Goal: Find specific page/section: Find specific page/section

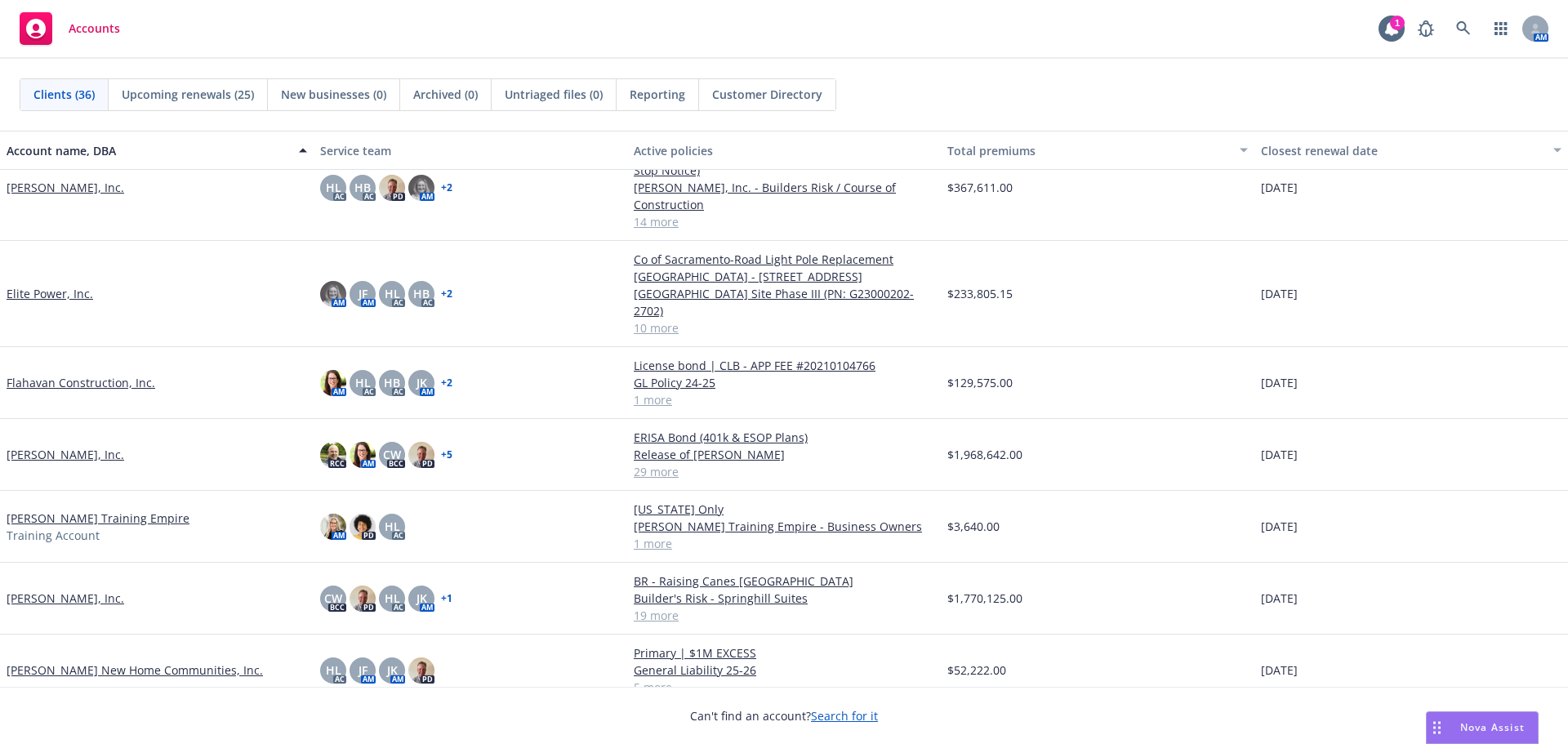
scroll to position [571, 0]
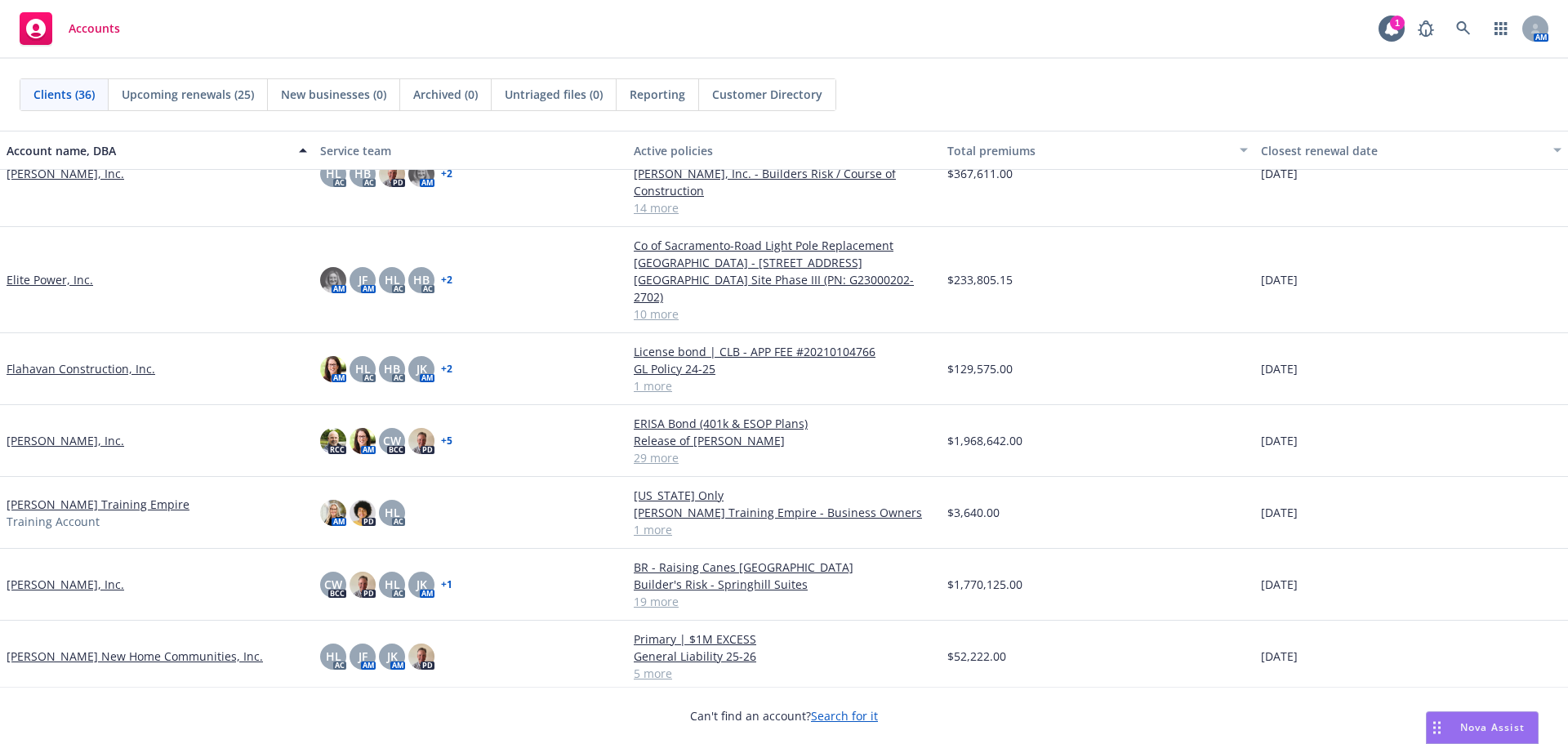
click at [80, 432] on link "[PERSON_NAME], Inc." at bounding box center [64, 440] width 117 height 17
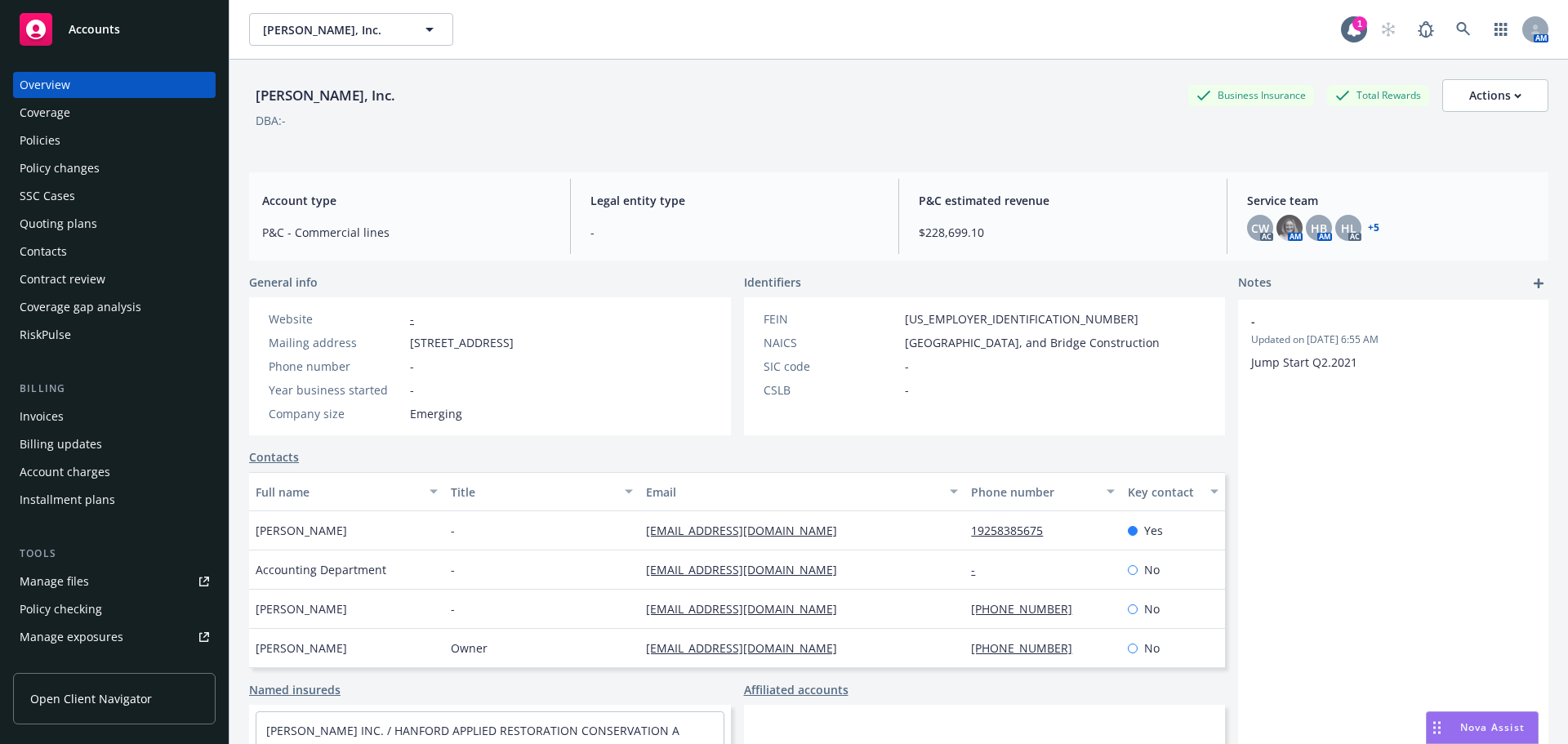
click at [126, 136] on div "Policies" at bounding box center [114, 140] width 190 height 26
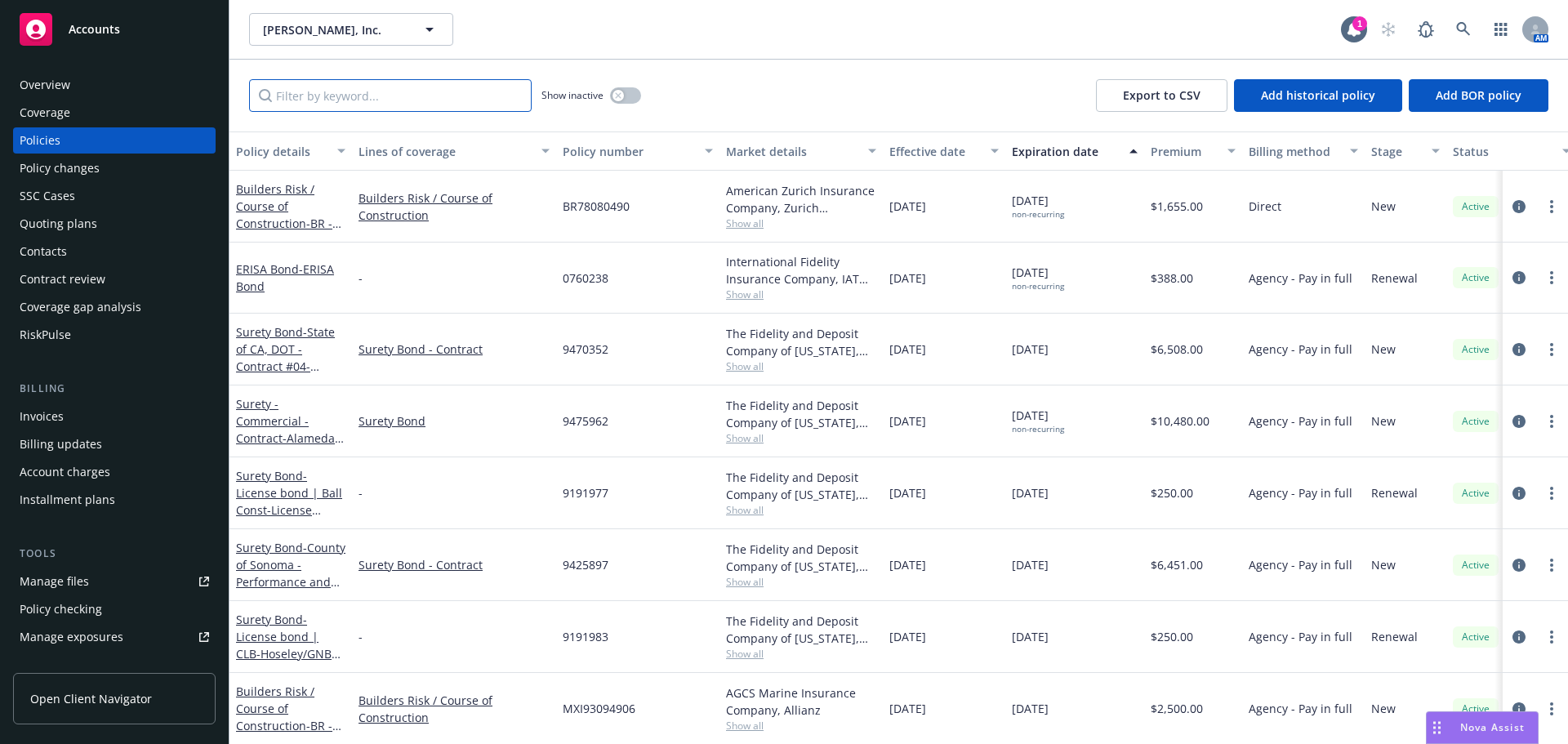
click at [409, 94] on input "Filter by keyword..." at bounding box center [390, 96] width 283 height 33
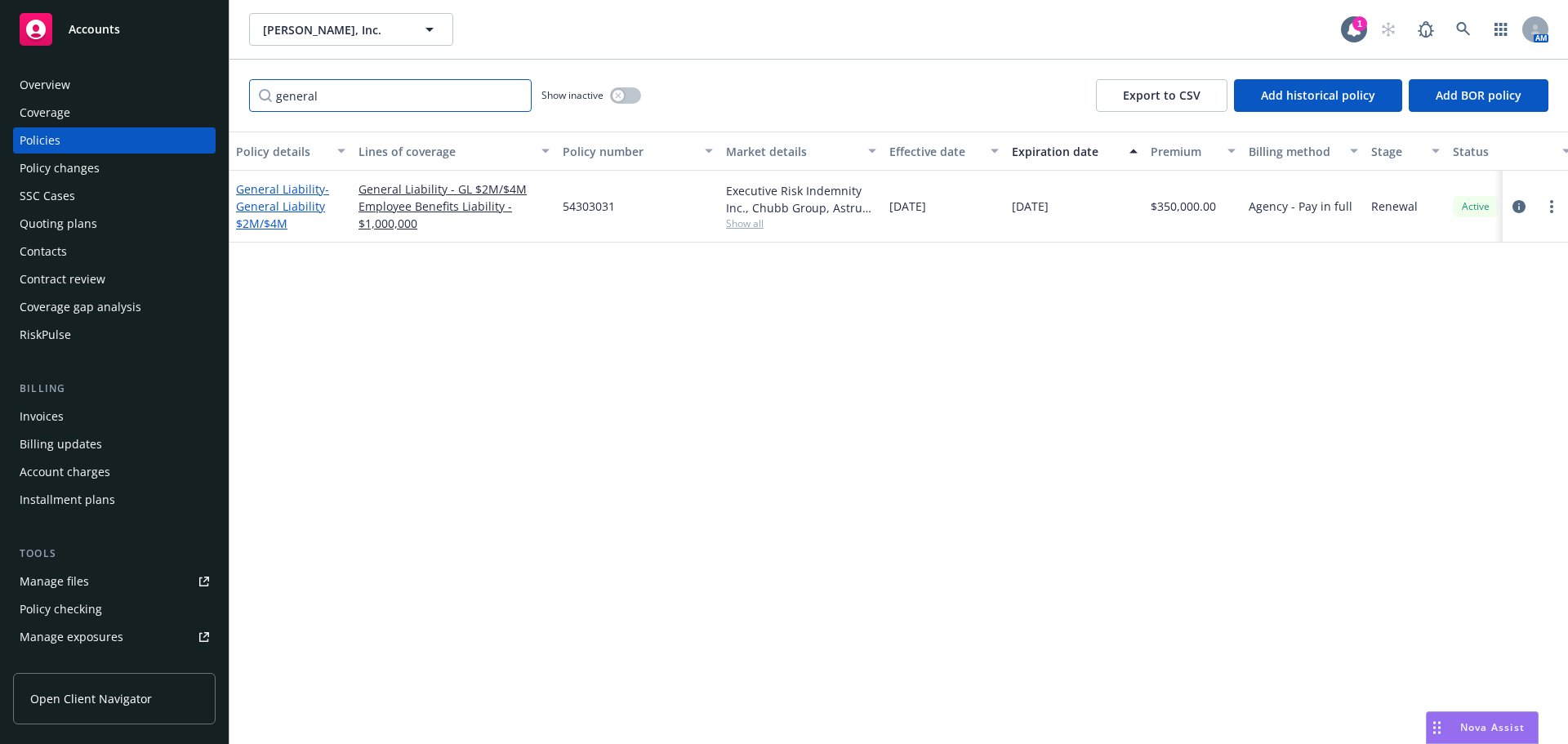
type input "general"
click at [287, 209] on span "- General Liability $2M/$4M" at bounding box center [283, 207] width 93 height 50
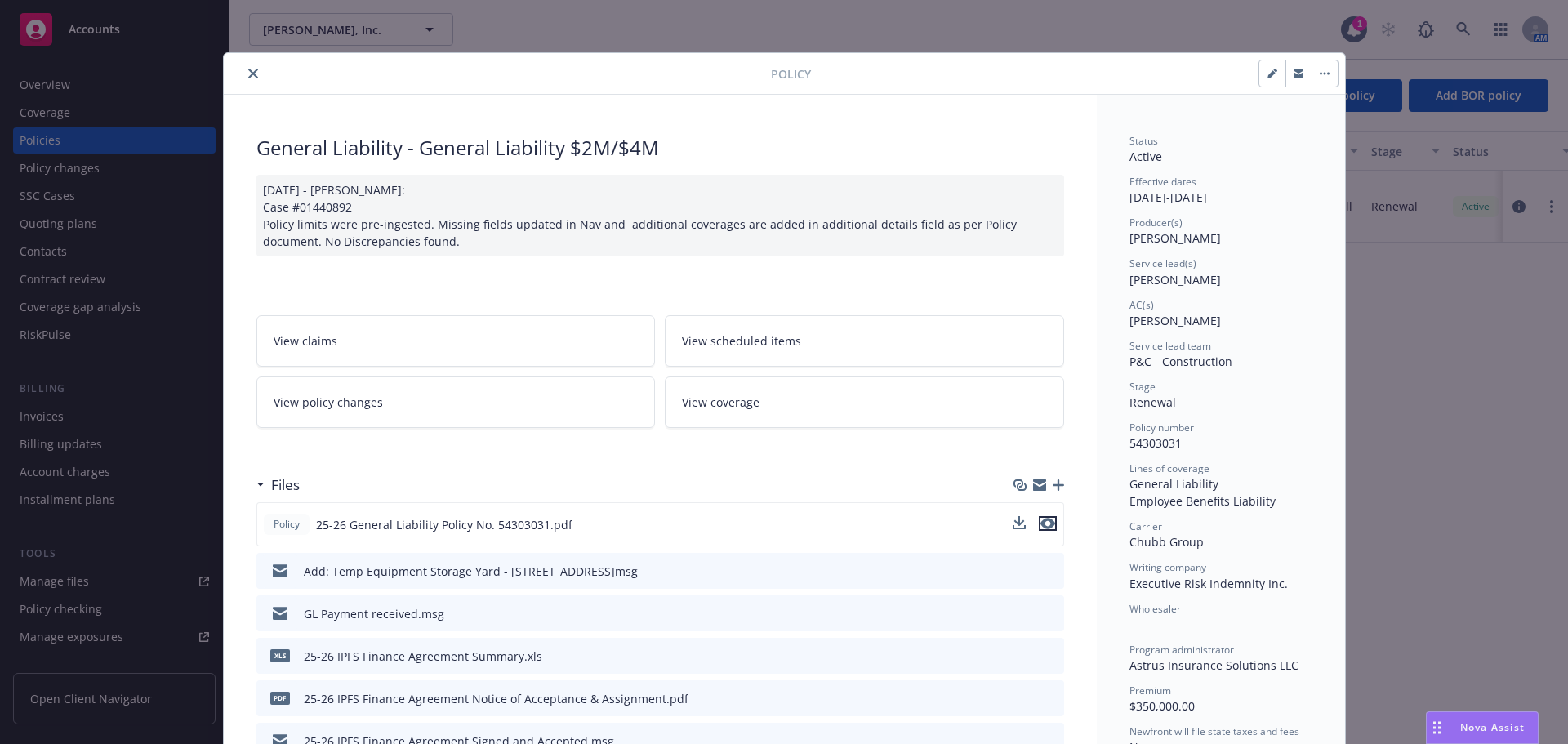
click at [1044, 524] on icon "preview file" at bounding box center [1047, 523] width 14 height 12
